Goal: Transaction & Acquisition: Purchase product/service

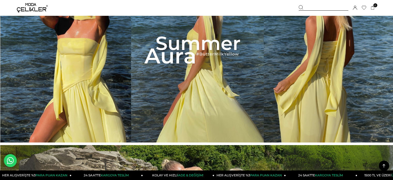
scroll to position [233, 0]
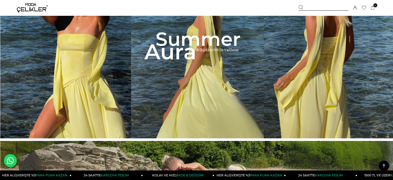
click at [123, 72] on img at bounding box center [196, 46] width 393 height 184
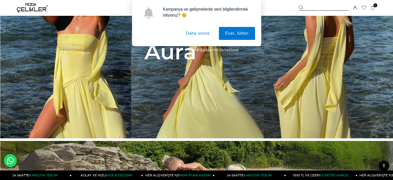
click at [200, 34] on button "Daha sonra" at bounding box center [198, 33] width 36 height 13
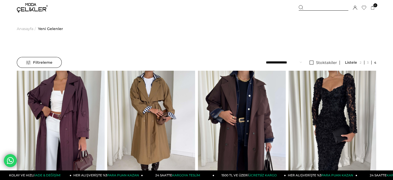
click at [26, 29] on span "Anasayfa" at bounding box center [25, 29] width 17 height 26
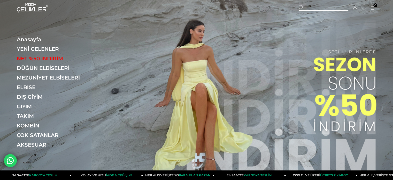
click at [320, 5] on div at bounding box center [324, 7] width 50 height 5
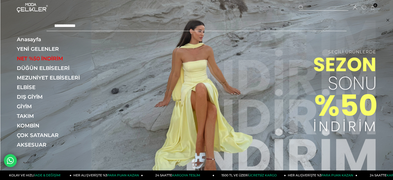
type input "**********"
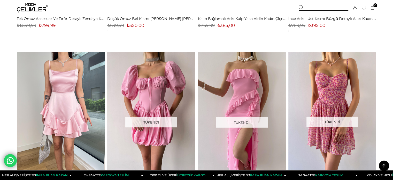
scroll to position [1499, 0]
